Goal: Information Seeking & Learning: Learn about a topic

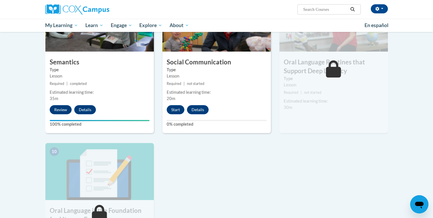
scroll to position [468, 0]
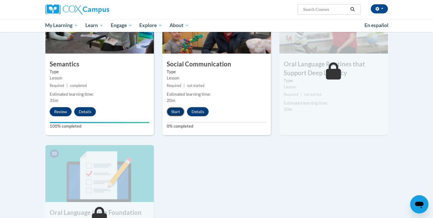
click at [180, 112] on button "Start" at bounding box center [176, 111] width 18 height 9
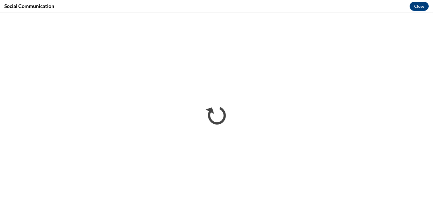
scroll to position [0, 0]
